Goal: Task Accomplishment & Management: Manage account settings

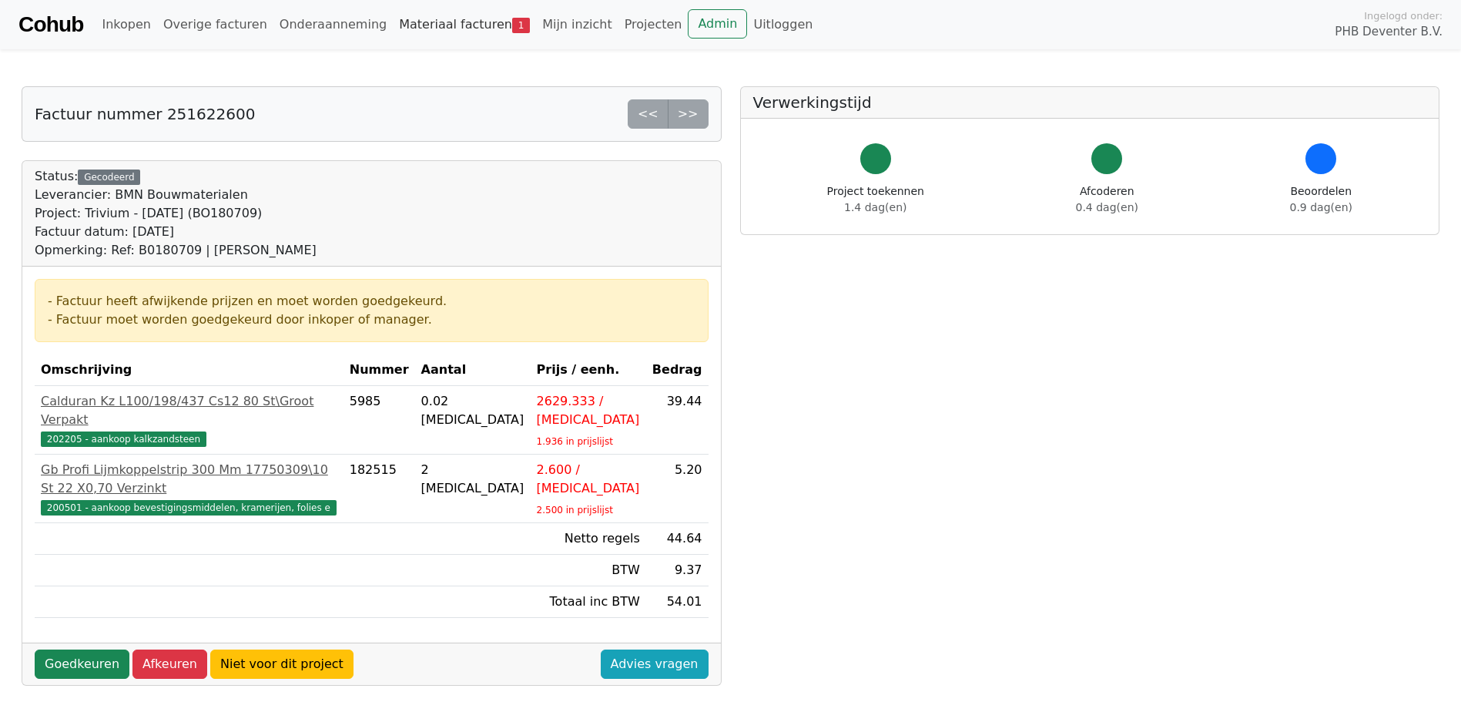
click at [414, 25] on link "Materiaal facturen 1" at bounding box center [464, 24] width 143 height 31
click at [79, 649] on link "Goedkeuren" at bounding box center [82, 663] width 95 height 29
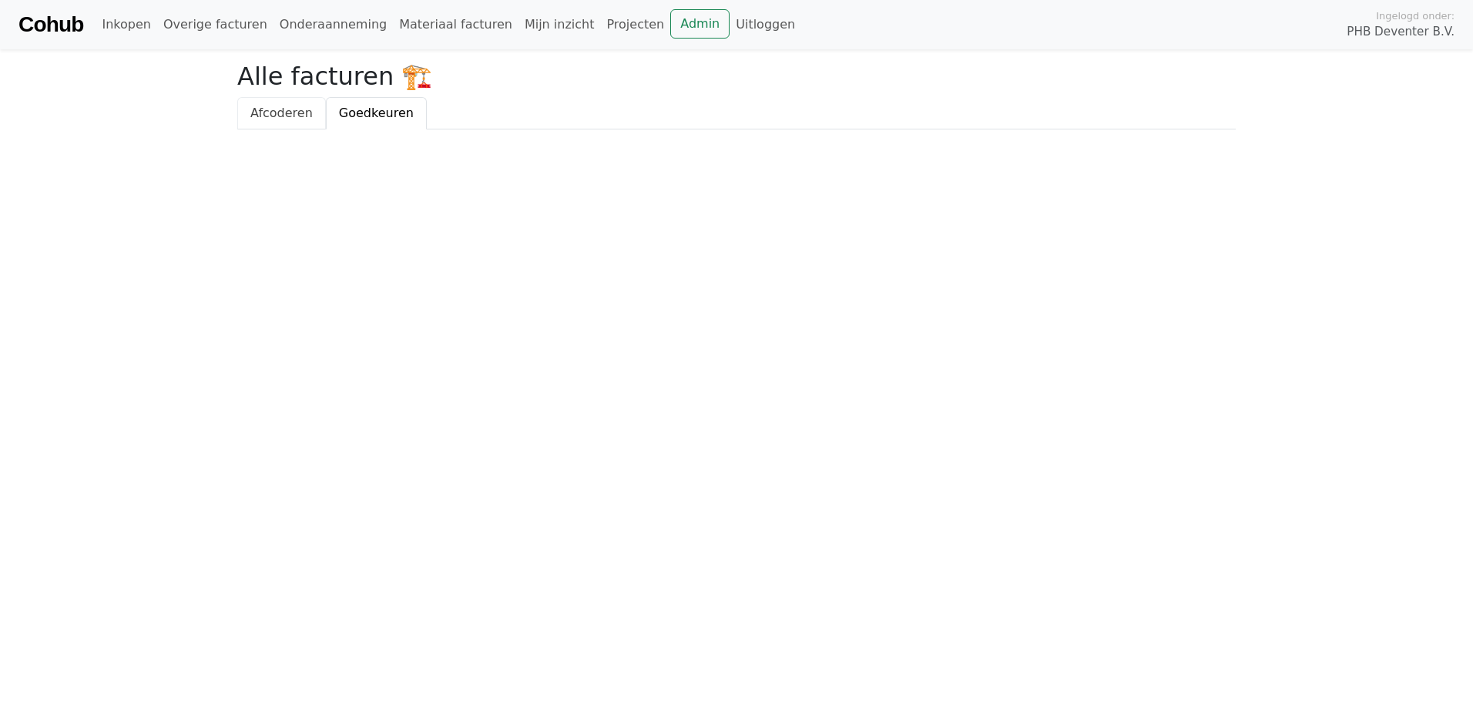
click at [284, 112] on span "Afcoderen" at bounding box center [281, 113] width 62 height 15
click at [364, 108] on span "Goedkeuren" at bounding box center [376, 113] width 75 height 15
